Goal: Transaction & Acquisition: Purchase product/service

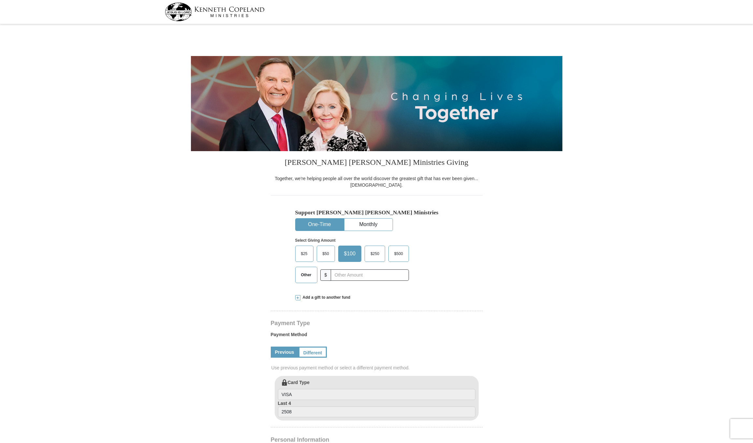
select select "CA"
click at [374, 253] on span "$250" at bounding box center [374, 254] width 15 height 10
click at [0, 0] on input "$250" at bounding box center [0, 0] width 0 height 0
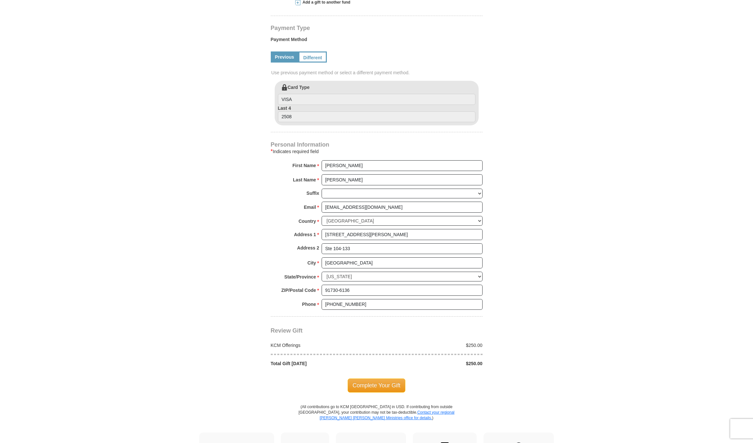
scroll to position [297, 0]
click at [374, 377] on span "Complete Your Gift" at bounding box center [377, 384] width 58 height 14
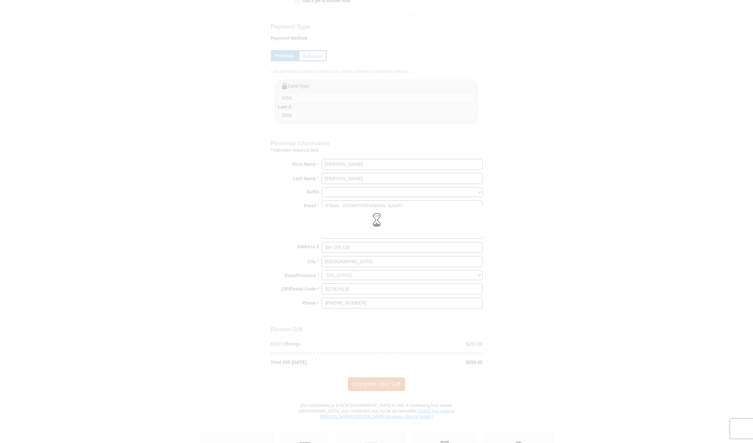
scroll to position [29, 0]
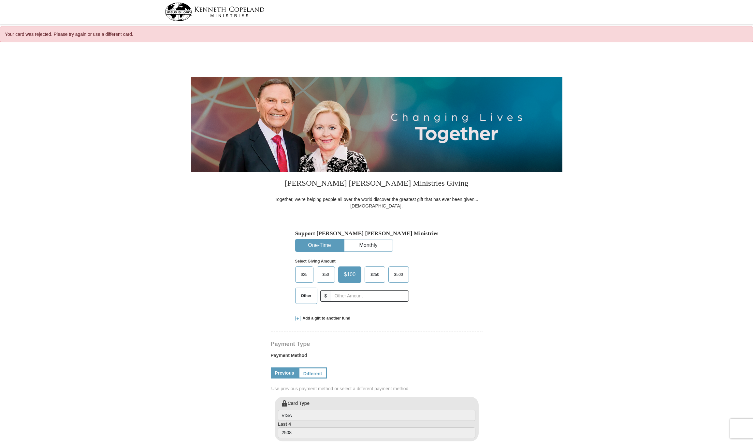
select select "CA"
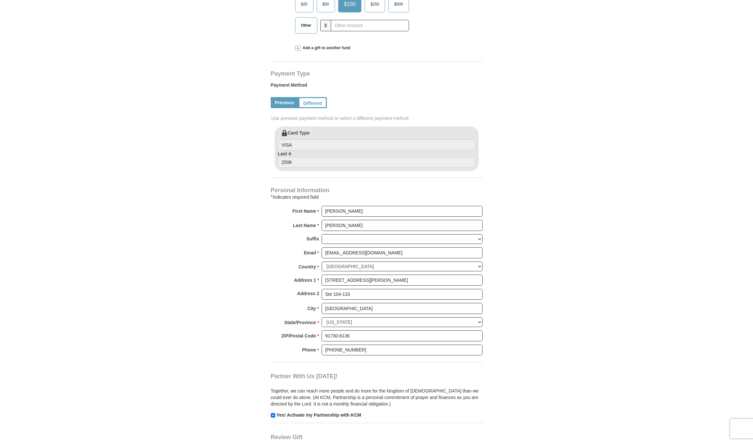
scroll to position [288, 0]
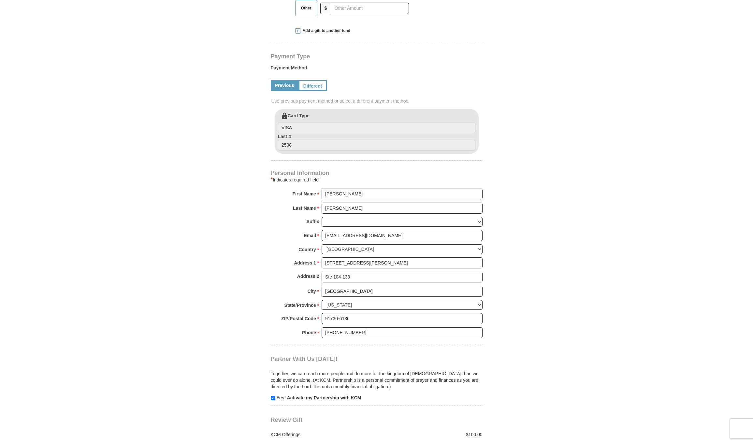
click at [310, 136] on label "Last 4 2508" at bounding box center [376, 142] width 197 height 18
click at [310, 140] on input "2508" at bounding box center [376, 145] width 197 height 11
click at [300, 157] on div "Kenneth Copeland Ministries Giving Together, we're helping people all over the …" at bounding box center [377, 203] width 212 height 638
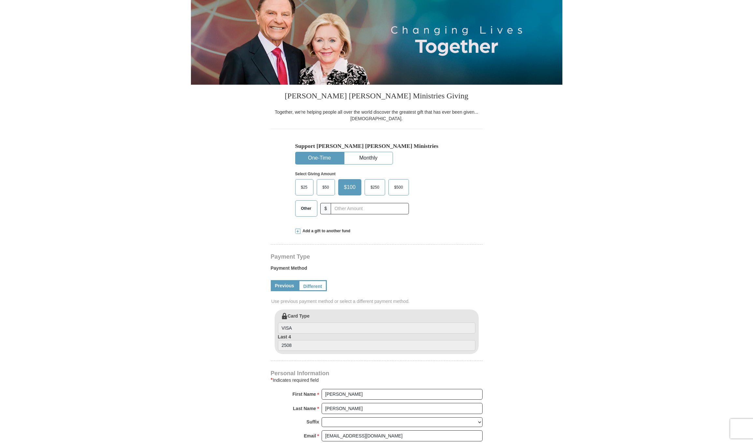
scroll to position [121, 0]
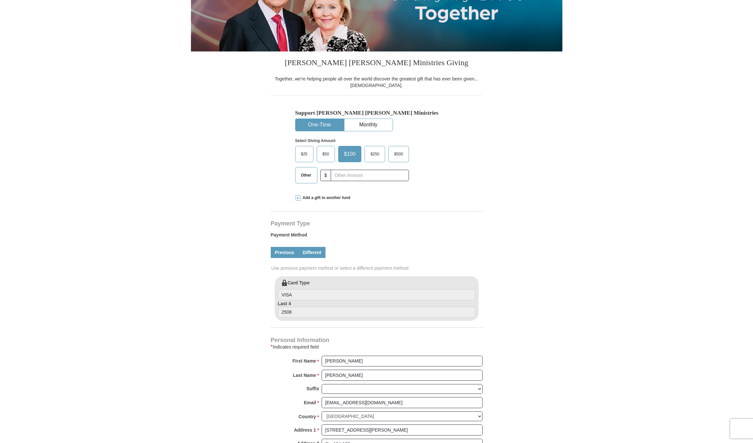
click at [313, 253] on link "Different" at bounding box center [312, 252] width 27 height 11
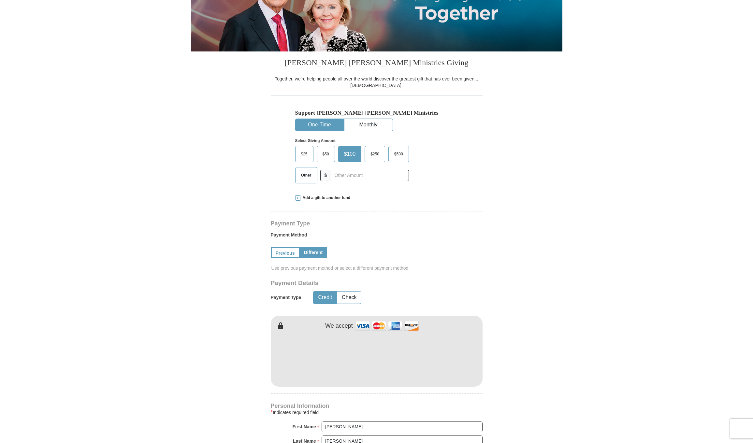
click at [370, 388] on div "Kenneth Copeland Ministries Giving Together, we're helping people all over the …" at bounding box center [377, 403] width 212 height 704
click at [381, 401] on div "Kenneth Copeland Ministries Giving Together, we're helping people all over the …" at bounding box center [377, 403] width 212 height 704
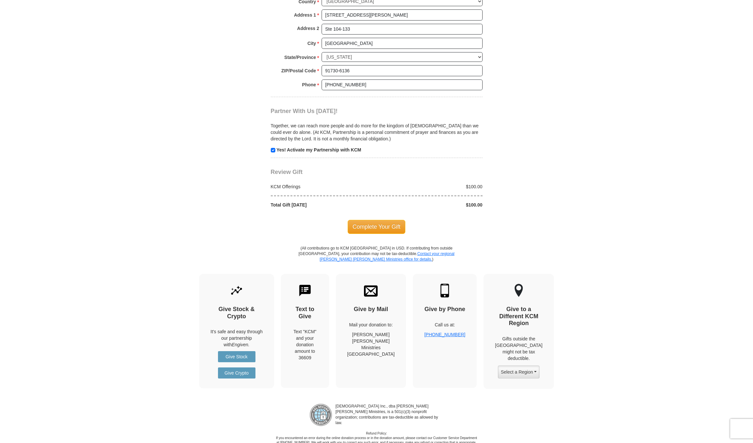
scroll to position [0, 0]
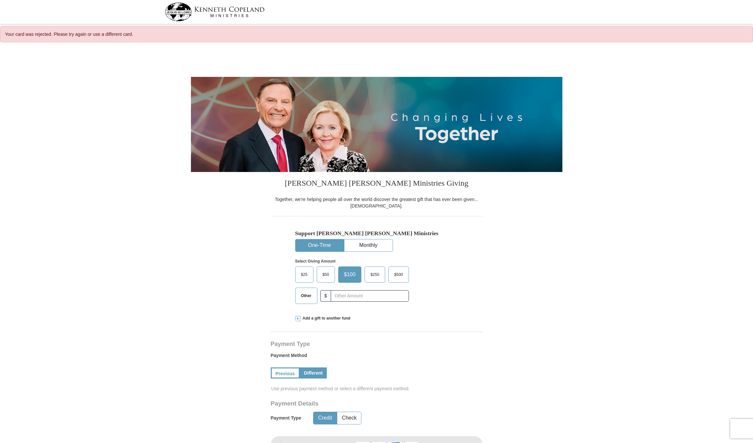
click at [373, 273] on span "$250" at bounding box center [374, 275] width 15 height 10
click at [0, 0] on input "$250" at bounding box center [0, 0] width 0 height 0
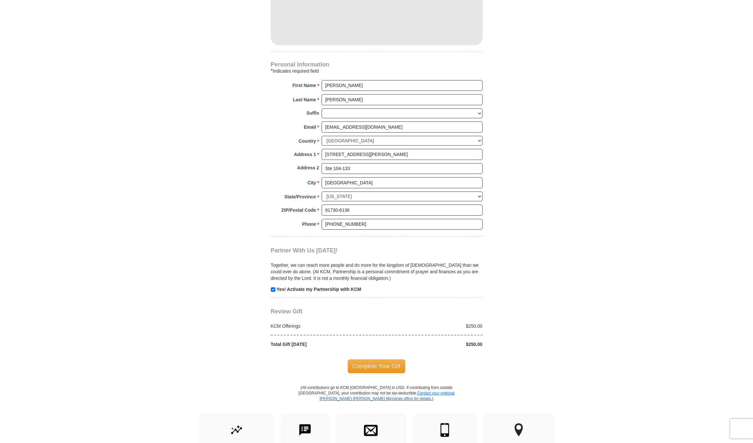
scroll to position [476, 0]
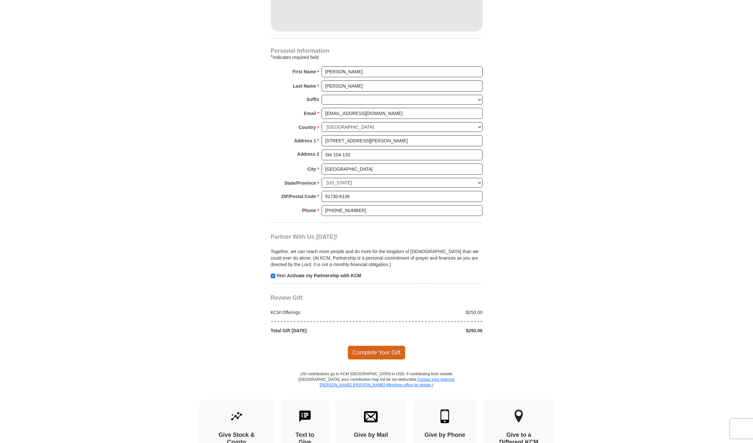
click at [370, 346] on span "Complete Your Gift" at bounding box center [377, 353] width 58 height 14
